Goal: Find contact information: Find contact information

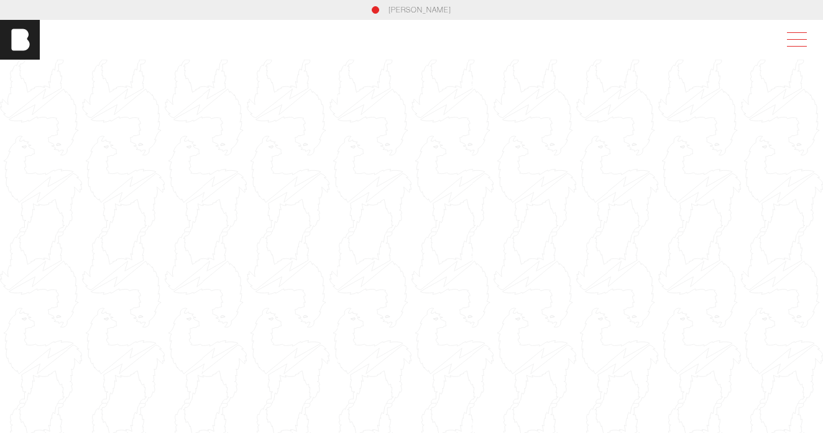
click at [783, 37] on span at bounding box center [794, 40] width 29 height 22
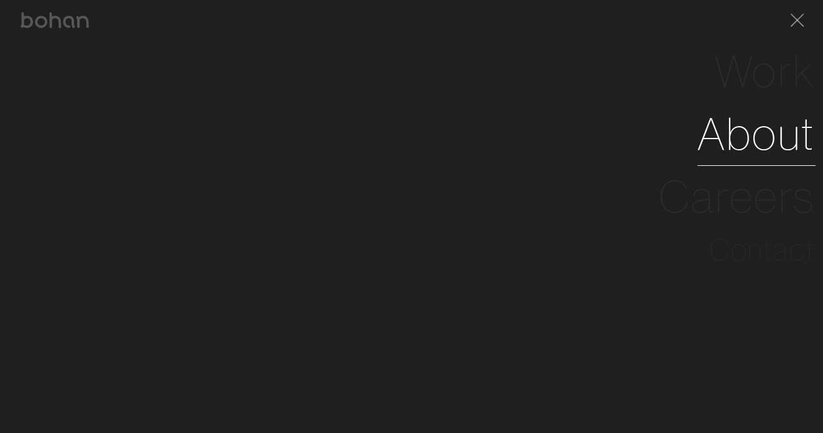
click at [751, 137] on link "About" at bounding box center [756, 134] width 118 height 63
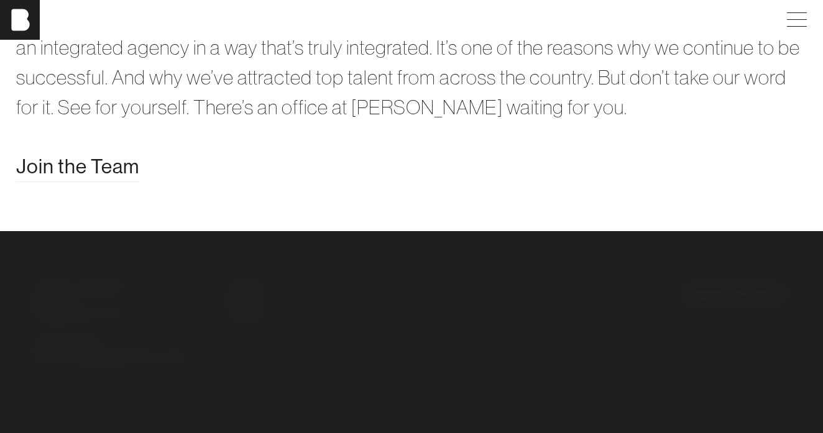
scroll to position [2445, 0]
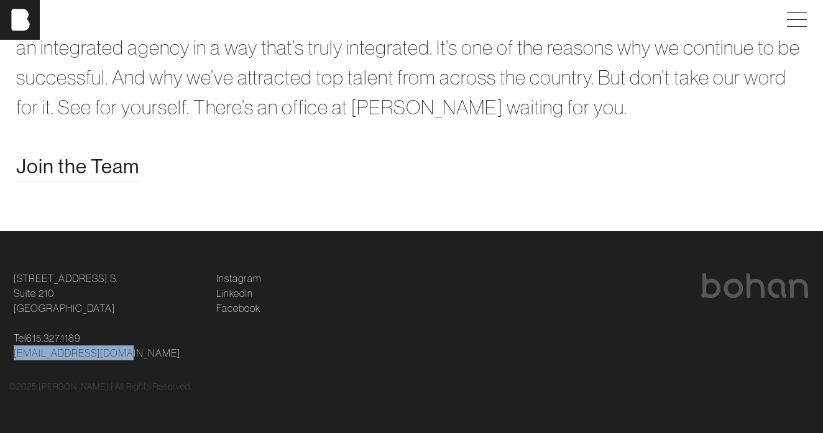
drag, startPoint x: 135, startPoint y: 357, endPoint x: 1, endPoint y: 357, distance: 134.3
click at [0, 356] on footer "[STREET_ADDRESS] [STREET_ADDRESS] Tel [PHONE_NUMBER] [EMAIL_ADDRESS][DOMAIN_NAM…" at bounding box center [411, 332] width 823 height 202
copy link "[EMAIL_ADDRESS][DOMAIN_NAME]"
